Goal: Check status: Check status

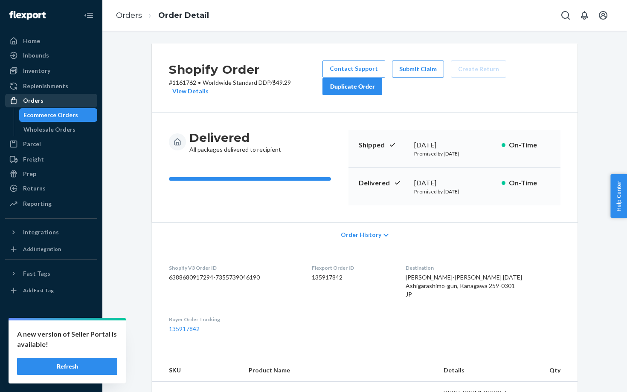
click at [35, 106] on div "Orders" at bounding box center [51, 101] width 90 height 12
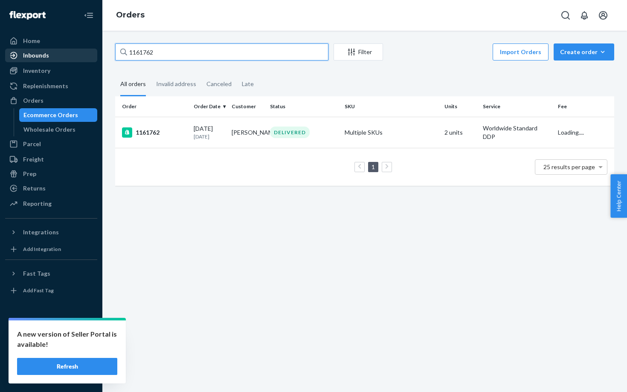
drag, startPoint x: 196, startPoint y: 56, endPoint x: 96, endPoint y: 56, distance: 99.4
click at [96, 56] on div "Home Inbounds Shipping Plans Problems Inventory Products Replenishments Orders …" at bounding box center [313, 196] width 627 height 392
drag, startPoint x: 162, startPoint y: 52, endPoint x: 112, endPoint y: 52, distance: 50.3
click at [112, 52] on div "1161762 Filter Import Orders Create order Ecommerce order Removal order All ord…" at bounding box center [365, 119] width 512 height 151
paste input "59"
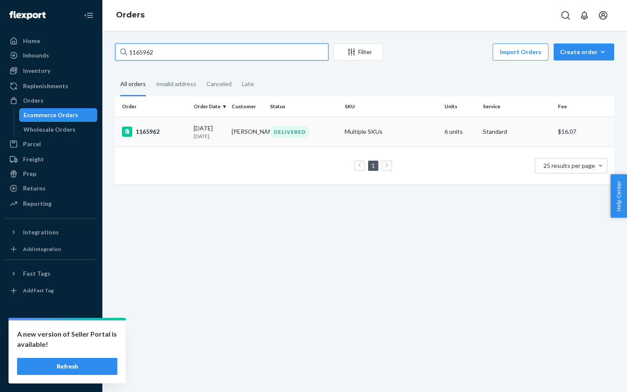
type input "1165962"
click at [178, 133] on div "1165962" at bounding box center [154, 132] width 65 height 10
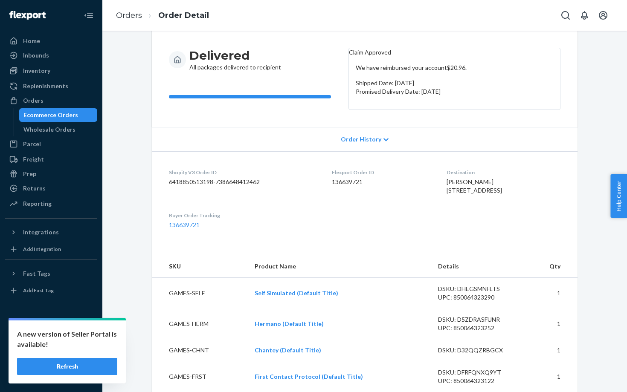
scroll to position [52, 0]
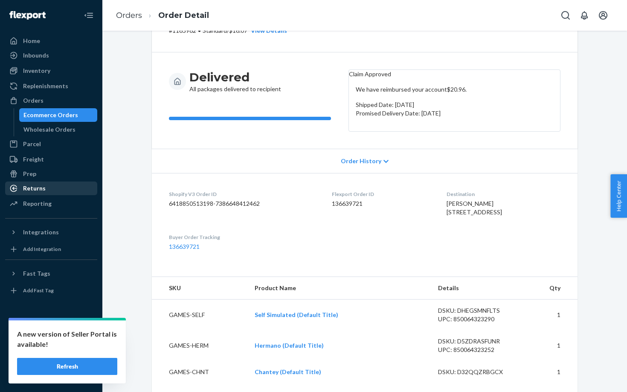
click at [58, 191] on div "Returns" at bounding box center [51, 189] width 90 height 12
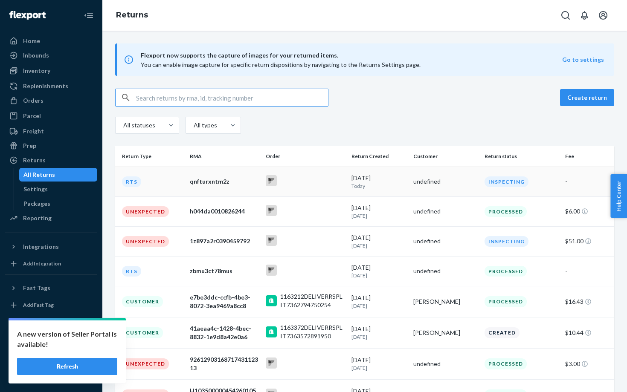
click at [330, 182] on div at bounding box center [305, 181] width 79 height 13
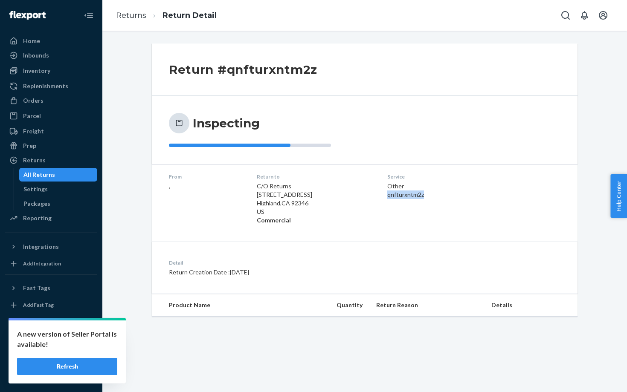
drag, startPoint x: 380, startPoint y: 194, endPoint x: 428, endPoint y: 194, distance: 47.3
click at [428, 194] on dl "From , Return to C/O Returns [STREET_ADDRESS] Commercial Service Other qnfturxn…" at bounding box center [365, 198] width 426 height 69
copy div "qnfturxntm2z"
click at [45, 97] on div "Orders" at bounding box center [51, 101] width 90 height 12
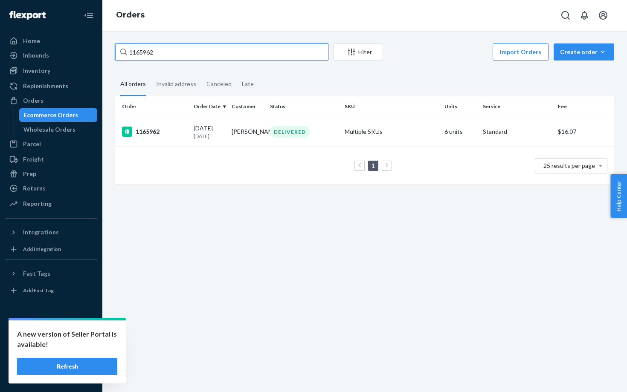
drag, startPoint x: 154, startPoint y: 52, endPoint x: 119, endPoint y: 51, distance: 35.0
click at [119, 51] on input "1165962" at bounding box center [221, 52] width 213 height 17
paste input "563"
type input "1156362"
click at [184, 141] on td "1156362" at bounding box center [152, 132] width 75 height 30
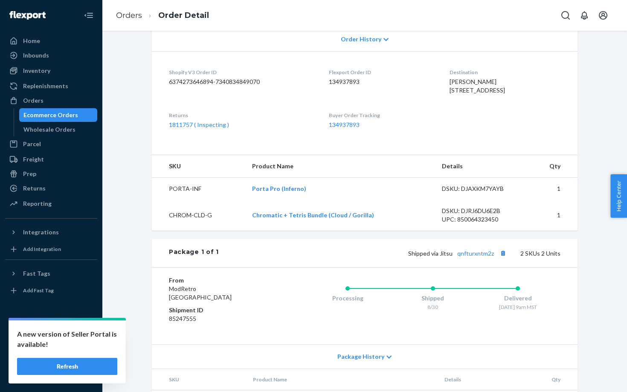
scroll to position [196, 0]
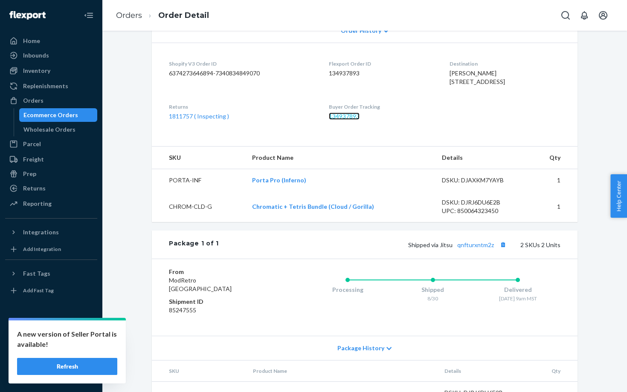
click at [334, 120] on link "134937893" at bounding box center [344, 116] width 31 height 7
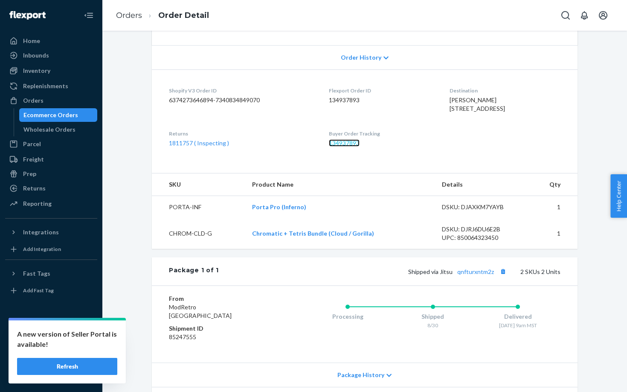
scroll to position [167, 0]
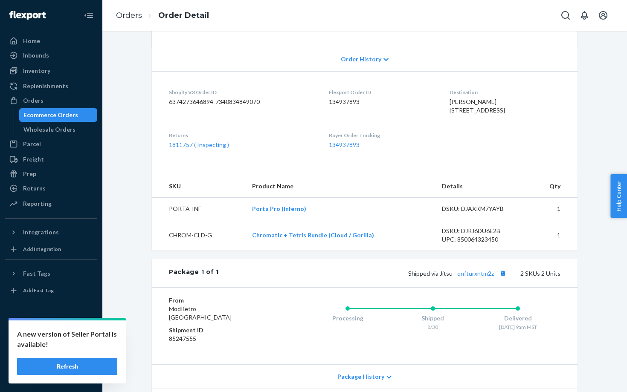
click at [320, 166] on dl "Shopify V3 Order ID 6374273646894-7340834849070 Flexport Order ID 134937893 Des…" at bounding box center [365, 118] width 426 height 95
click at [330, 148] on link "134937893" at bounding box center [344, 144] width 31 height 7
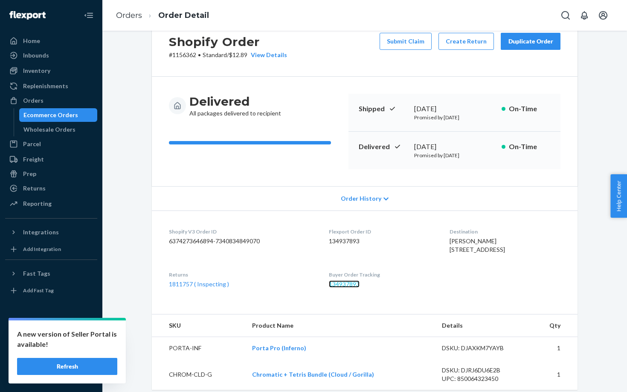
scroll to position [0, 0]
